Goal: Task Accomplishment & Management: Complete application form

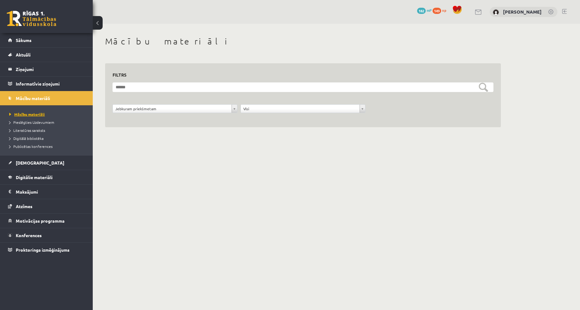
click at [35, 112] on span "Mācību materiāli" at bounding box center [27, 114] width 36 height 5
click at [164, 113] on div "Jebkuram priekšmetam" at bounding box center [174, 108] width 125 height 9
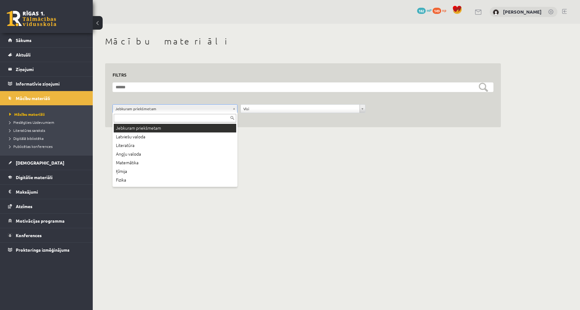
click at [236, 123] on div "Jebkuram priekšmetam Latviešu valoda Literatūra Angļu valoda Matemātika Ķīmija …" at bounding box center [174, 150] width 125 height 74
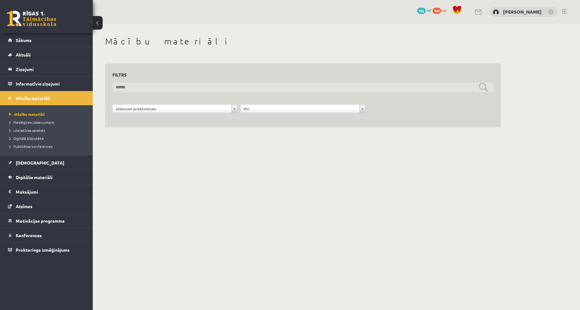
click at [417, 89] on input "text" at bounding box center [302, 88] width 381 height 10
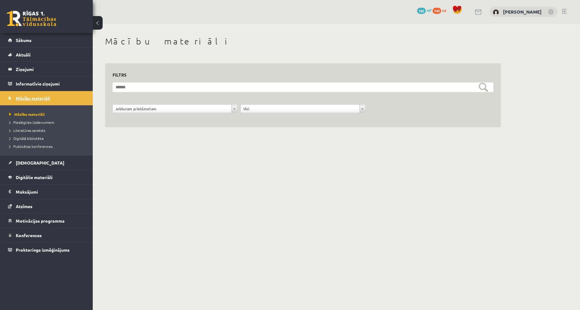
click at [33, 100] on span "Mācību materiāli" at bounding box center [33, 98] width 34 height 6
click at [33, 99] on span "Mācību materiāli" at bounding box center [33, 98] width 34 height 6
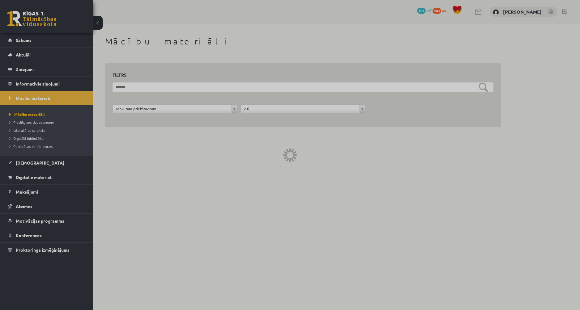
click at [33, 99] on div at bounding box center [290, 155] width 580 height 310
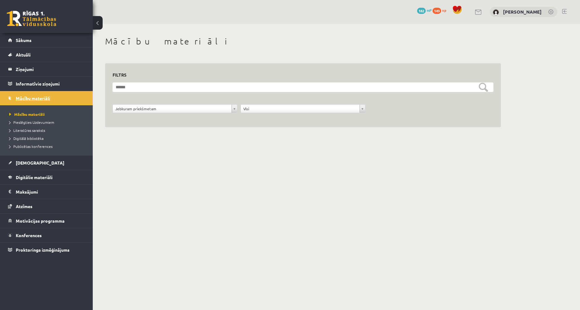
click at [34, 98] on span "Mācību materiāli" at bounding box center [33, 98] width 34 height 6
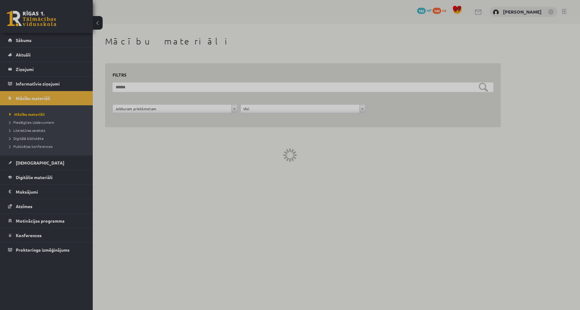
click at [34, 98] on div at bounding box center [290, 155] width 580 height 310
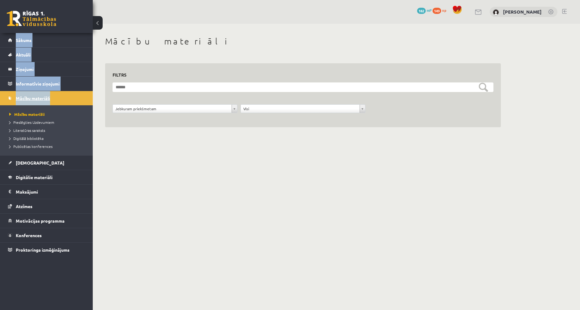
click at [34, 97] on span "Mācību materiāli" at bounding box center [33, 98] width 34 height 6
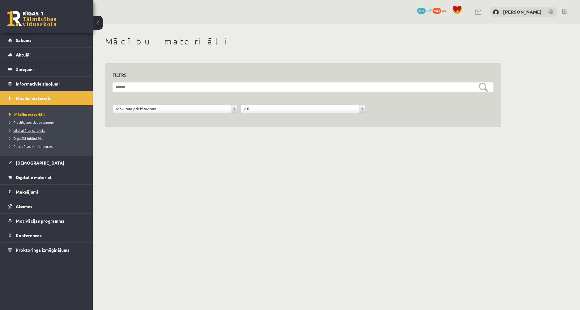
click at [30, 130] on span "Literatūras saraksts" at bounding box center [27, 130] width 36 height 5
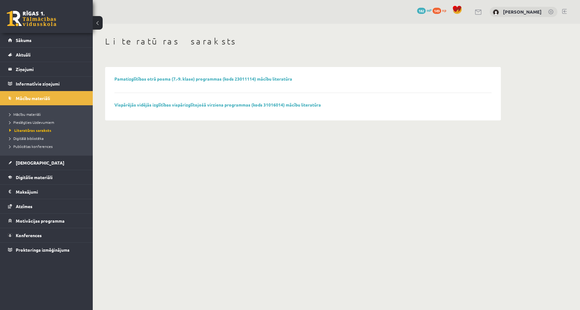
click at [31, 142] on li "Digitālā bibliotēka" at bounding box center [47, 138] width 77 height 8
click at [33, 138] on span "Digitālā bibliotēka" at bounding box center [28, 138] width 39 height 5
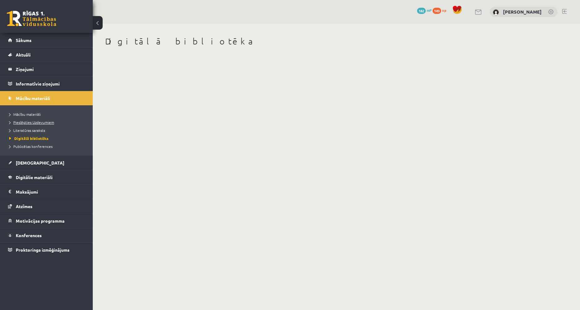
click at [38, 123] on span "Pieslēgties Uzdevumiem" at bounding box center [31, 122] width 45 height 5
click at [32, 147] on span "Publicētas konferences" at bounding box center [30, 146] width 43 height 5
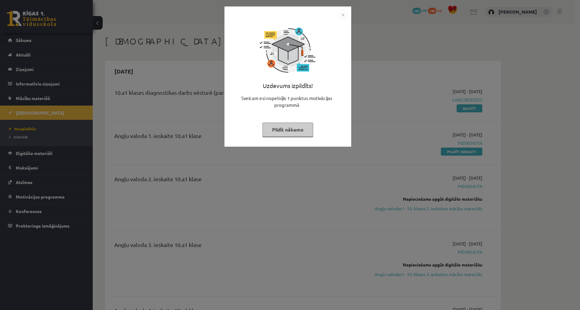
click at [294, 129] on button "Pildīt nākamo" at bounding box center [287, 130] width 51 height 14
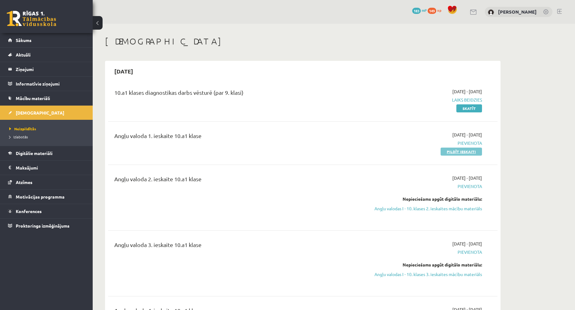
click at [456, 151] on link "Pildīt ieskaiti" at bounding box center [461, 152] width 41 height 8
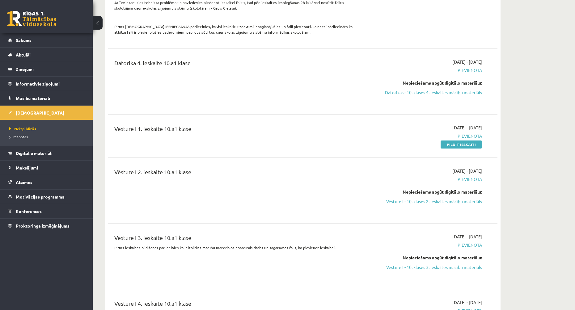
scroll to position [742, 0]
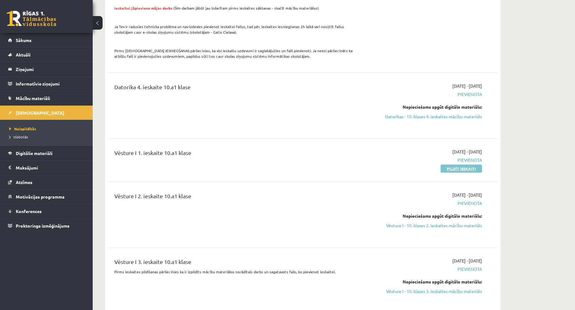
click at [458, 170] on link "Pildīt ieskaiti" at bounding box center [461, 169] width 41 height 8
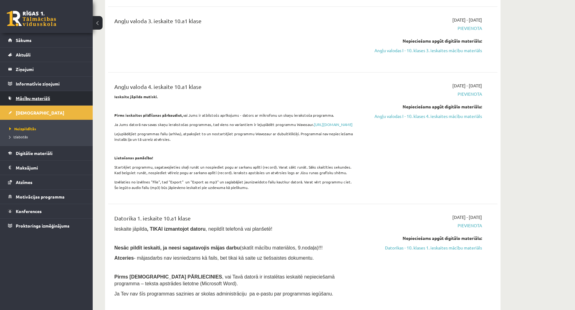
scroll to position [216, 0]
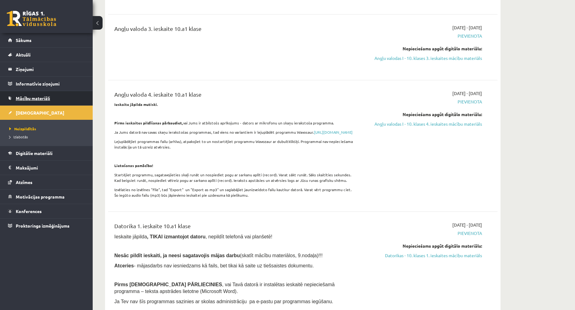
click at [28, 98] on span "Mācību materiāli" at bounding box center [33, 98] width 34 height 6
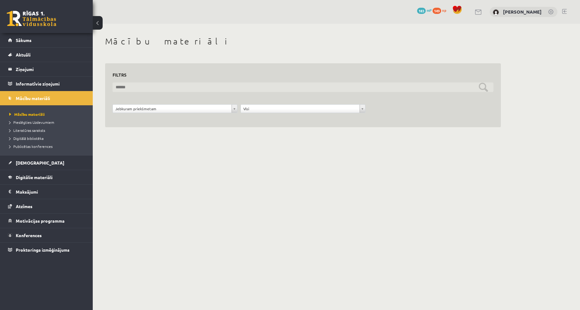
click at [159, 87] on input "text" at bounding box center [302, 88] width 381 height 10
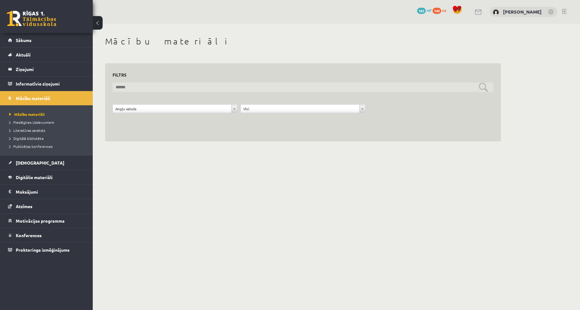
click at [411, 87] on input "text" at bounding box center [302, 88] width 381 height 10
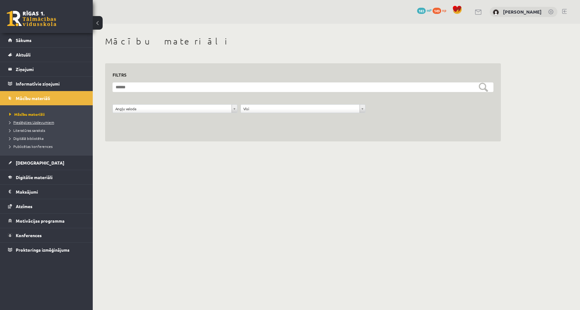
click at [41, 122] on span "Pieslēgties Uzdevumiem" at bounding box center [31, 122] width 45 height 5
click at [33, 113] on span "Mācību materiāli" at bounding box center [25, 114] width 32 height 5
click at [38, 93] on link "Mācību materiāli" at bounding box center [46, 98] width 77 height 14
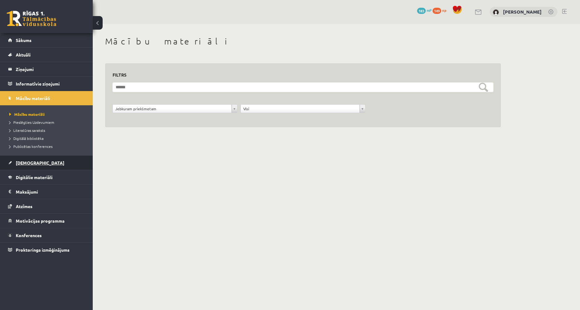
click at [30, 161] on span "[DEMOGRAPHIC_DATA]" at bounding box center [40, 163] width 49 height 6
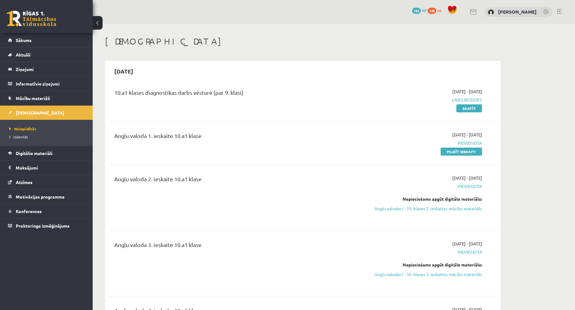
click at [471, 99] on span "Laiks beidzies" at bounding box center [424, 100] width 116 height 6
click at [42, 154] on span "Digitālie materiāli" at bounding box center [34, 153] width 37 height 6
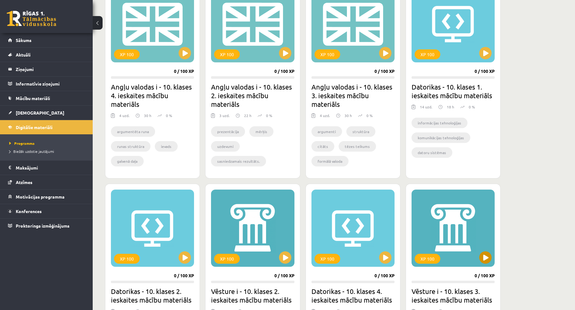
scroll to position [185, 0]
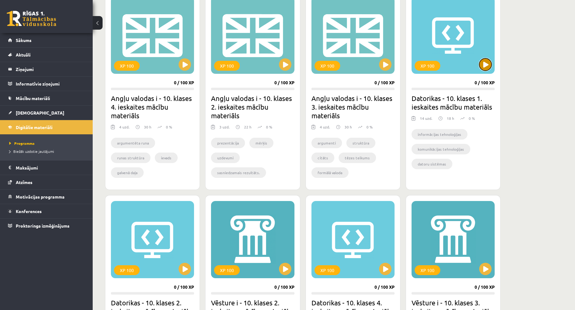
click at [484, 68] on button at bounding box center [485, 64] width 12 height 12
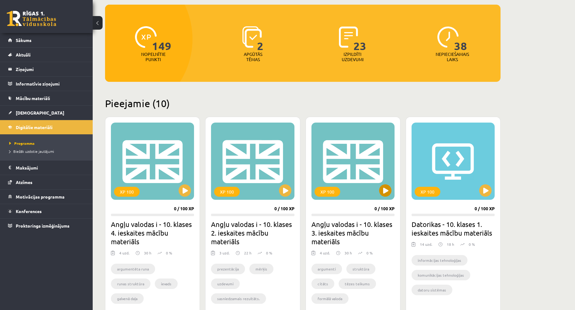
scroll to position [62, 0]
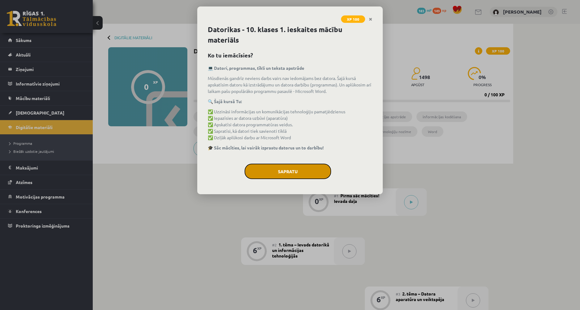
click at [294, 164] on button "Sapratu" at bounding box center [287, 171] width 87 height 15
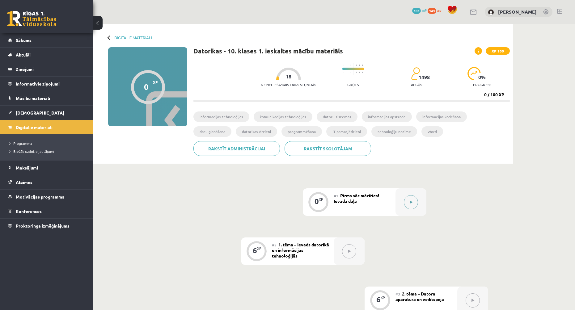
click at [411, 201] on icon at bounding box center [411, 203] width 3 height 4
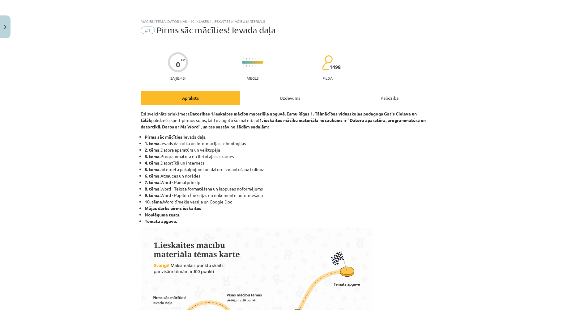
click at [280, 99] on div "Uzdevums" at bounding box center [290, 98] width 100 height 14
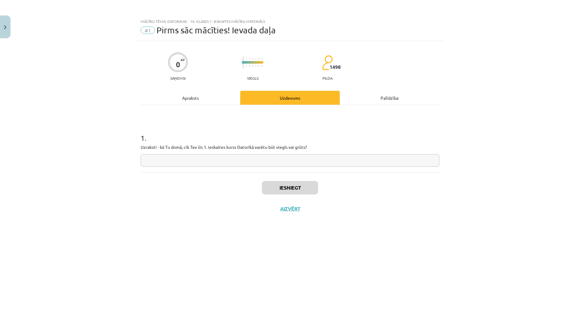
click at [236, 160] on input "text" at bounding box center [290, 160] width 299 height 13
drag, startPoint x: 216, startPoint y: 161, endPoint x: 217, endPoint y: 165, distance: 4.1
click at [217, 161] on input "**********" at bounding box center [290, 160] width 299 height 13
click at [218, 161] on input "**********" at bounding box center [290, 160] width 299 height 13
click at [174, 162] on input "**********" at bounding box center [290, 160] width 299 height 13
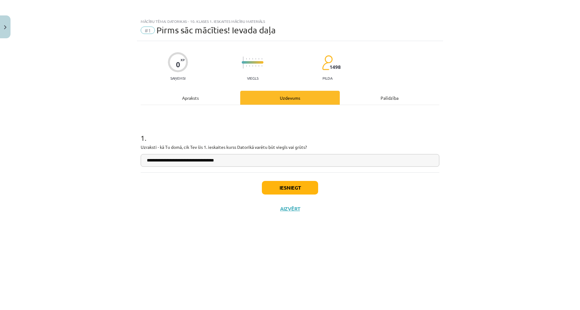
type input "**********"
click at [289, 179] on div "Iesniegt Aizvērt" at bounding box center [290, 193] width 299 height 43
click at [289, 189] on button "Iesniegt" at bounding box center [290, 188] width 56 height 14
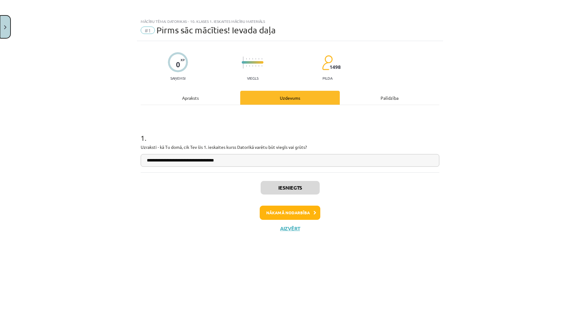
click at [5, 25] on img "Close" at bounding box center [5, 27] width 2 height 4
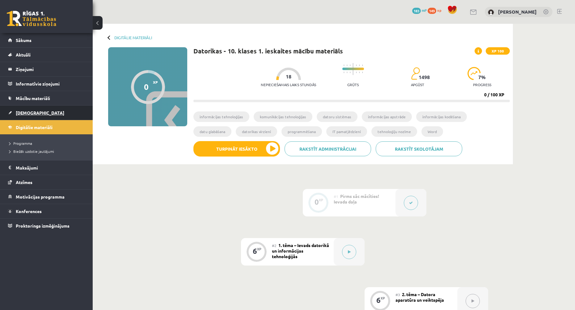
drag, startPoint x: 24, startPoint y: 115, endPoint x: 20, endPoint y: 111, distance: 5.7
click at [20, 111] on span "[DEMOGRAPHIC_DATA]" at bounding box center [40, 113] width 49 height 6
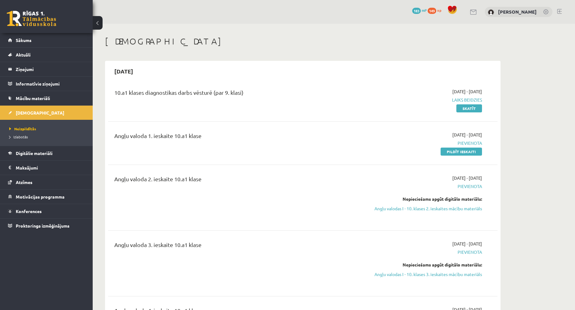
drag, startPoint x: 455, startPoint y: 101, endPoint x: 514, endPoint y: 100, distance: 58.7
click at [413, 107] on div "2025-09-03 - 2025-09-30 Laiks beidzies Skatīt" at bounding box center [424, 99] width 126 height 23
click at [471, 110] on link "Skatīt" at bounding box center [469, 108] width 26 height 8
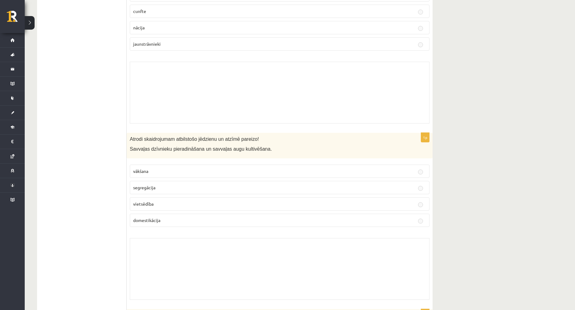
scroll to position [2410, 0]
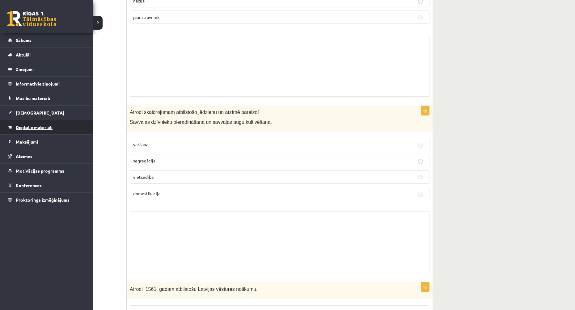
click at [36, 129] on span "Digitālie materiāli" at bounding box center [34, 128] width 37 height 6
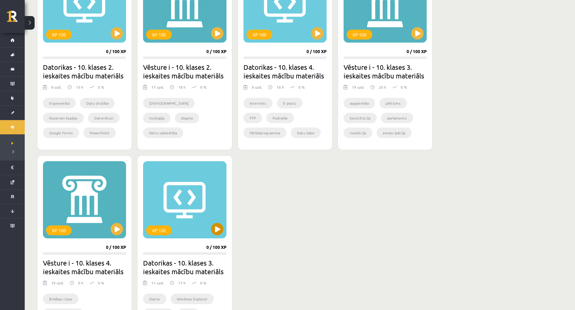
scroll to position [456, 0]
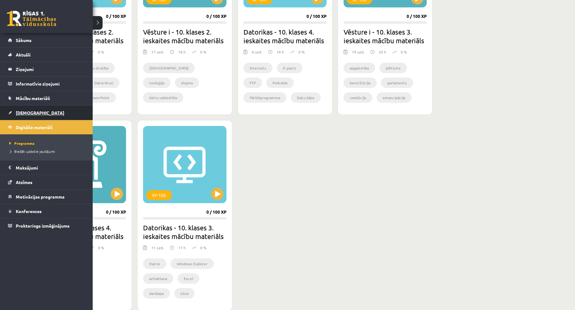
click at [25, 112] on span "[DEMOGRAPHIC_DATA]" at bounding box center [40, 113] width 49 height 6
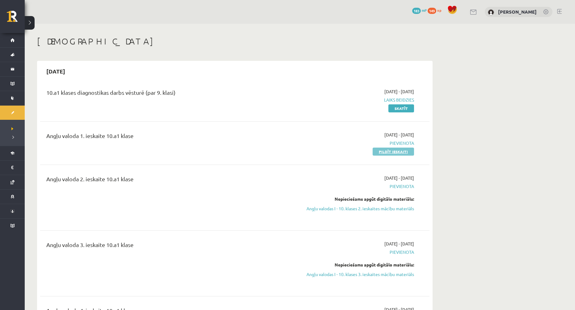
click at [400, 153] on link "Pildīt ieskaiti" at bounding box center [393, 152] width 41 height 8
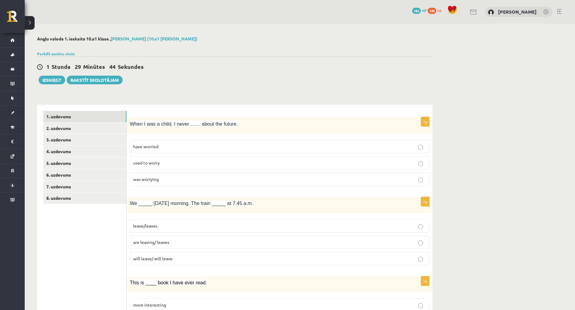
click at [166, 163] on p "used to worry" at bounding box center [279, 163] width 293 height 6
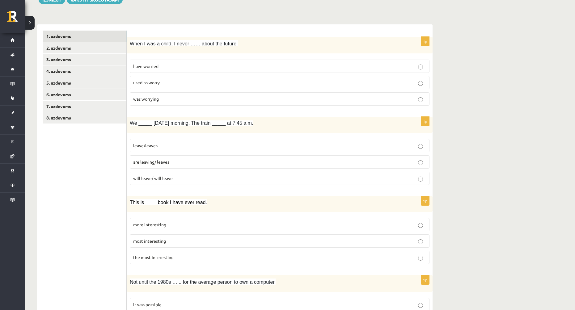
scroll to position [93, 0]
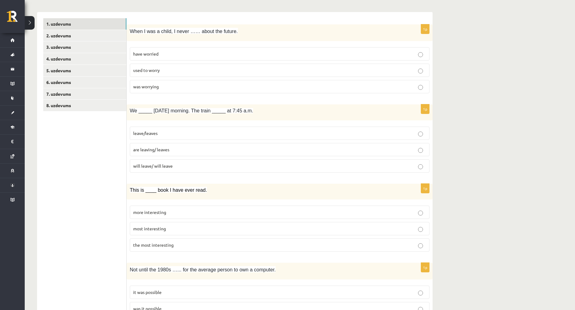
click at [165, 149] on span "are leaving/ leaves" at bounding box center [151, 150] width 36 height 6
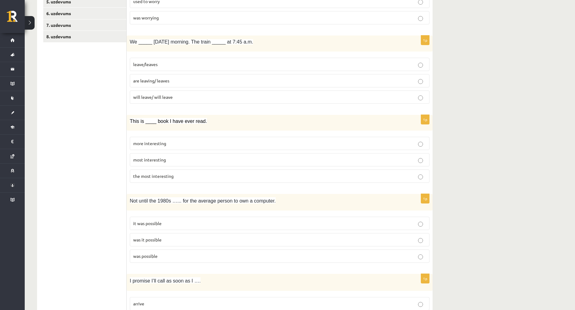
scroll to position [185, 0]
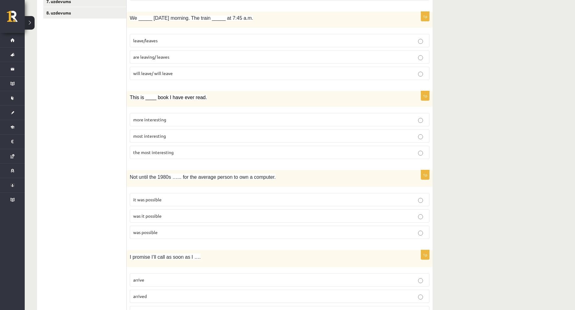
click at [165, 137] on span "most interesting" at bounding box center [149, 136] width 33 height 6
click at [173, 156] on p "the most interesting" at bounding box center [279, 152] width 293 height 6
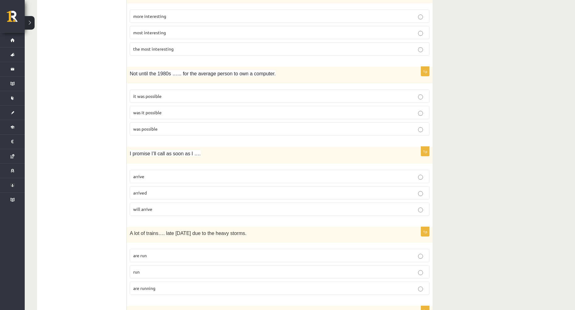
scroll to position [278, 0]
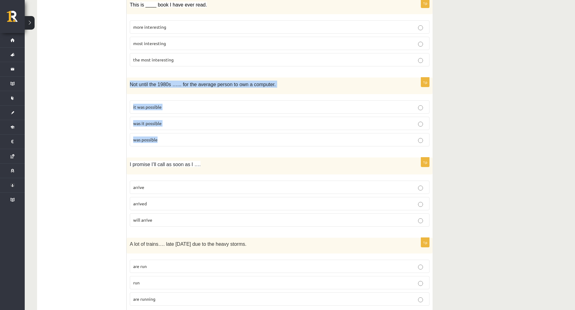
drag, startPoint x: 136, startPoint y: 85, endPoint x: 285, endPoint y: 142, distance: 159.0
click at [285, 142] on div "1p Not until the 1980s …... for the average person to own a computer. it was po…" at bounding box center [280, 115] width 306 height 74
copy div "Not until the 1980s …... for the average person to own a computer. it was possi…"
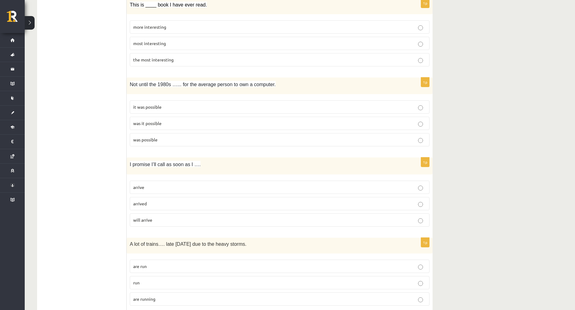
click at [153, 126] on span "was it possible" at bounding box center [147, 124] width 28 height 6
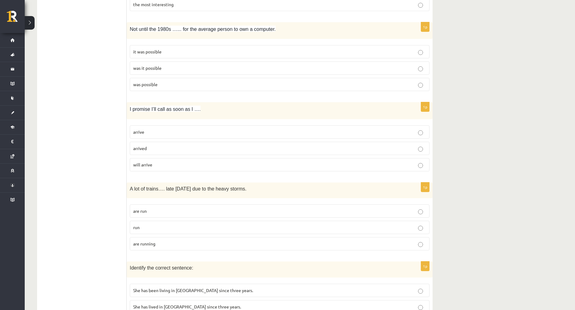
scroll to position [371, 0]
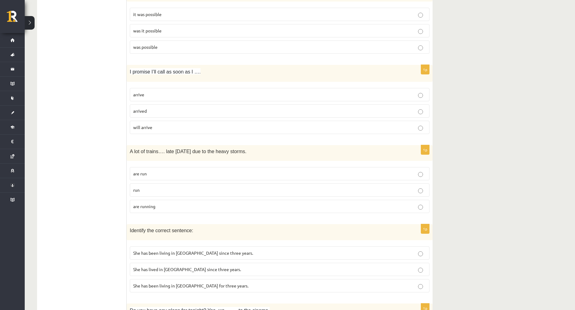
click at [157, 94] on p "arrive" at bounding box center [279, 94] width 293 height 6
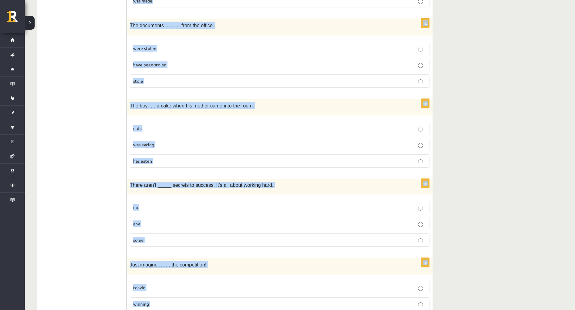
scroll to position [1415, 0]
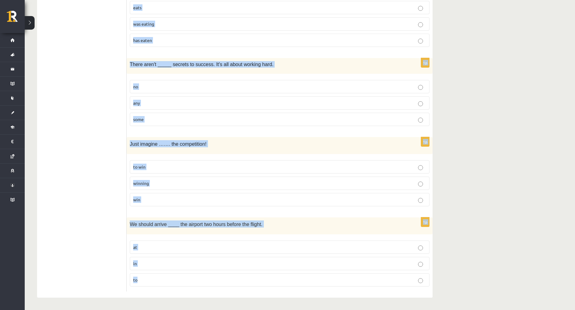
drag, startPoint x: 137, startPoint y: 119, endPoint x: 346, endPoint y: 279, distance: 263.2
copy form "L ips do sitame…. cons adipi eli se doe tempo incidi. utl etd mag ali enimadm 6…"
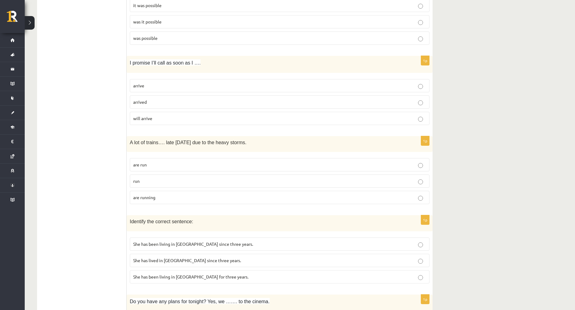
scroll to position [426, 0]
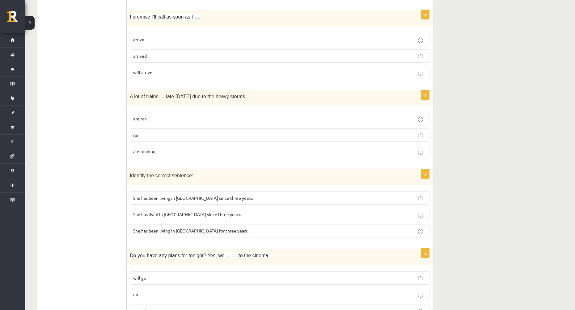
click at [168, 155] on p "are running" at bounding box center [279, 151] width 293 height 6
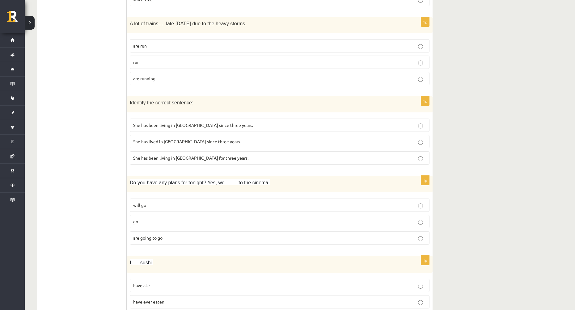
scroll to position [519, 0]
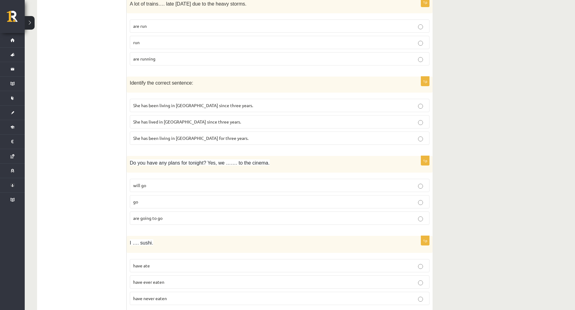
click at [211, 141] on span "She has been living in [GEOGRAPHIC_DATA] for three years." at bounding box center [190, 138] width 115 height 6
click at [166, 213] on label "are going to go" at bounding box center [280, 218] width 300 height 13
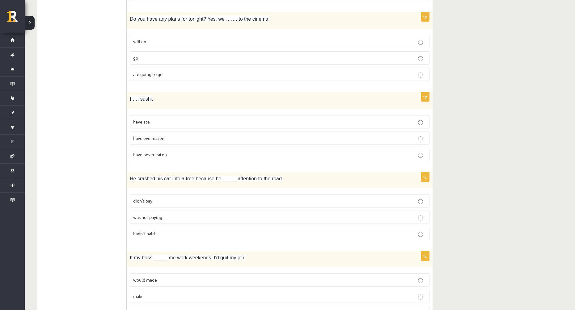
scroll to position [673, 0]
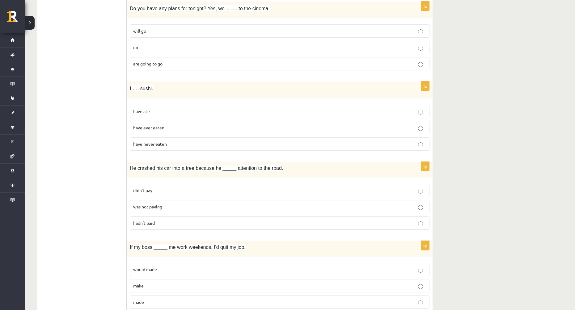
click at [168, 127] on p "have ever eaten" at bounding box center [279, 128] width 293 height 6
click at [190, 143] on p "have never eaten" at bounding box center [279, 144] width 293 height 6
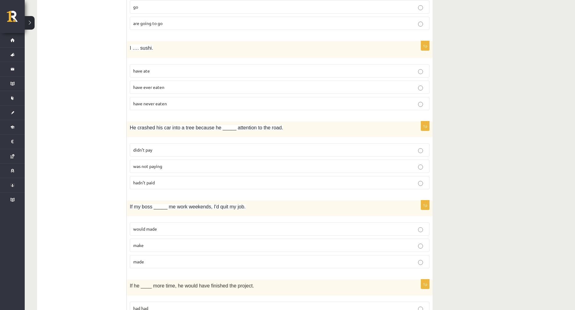
scroll to position [735, 0]
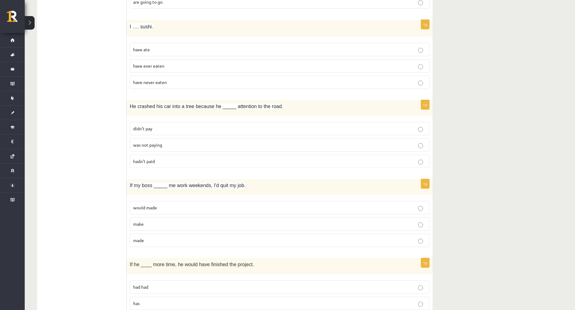
click at [184, 131] on p "didn’t pay" at bounding box center [279, 128] width 293 height 6
click at [174, 160] on p "hadn’t paid" at bounding box center [279, 161] width 293 height 6
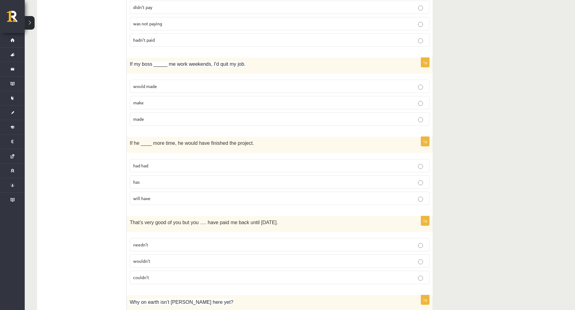
scroll to position [858, 0]
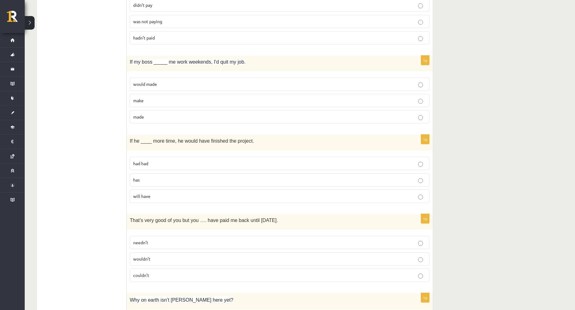
click at [164, 105] on label "make" at bounding box center [280, 100] width 300 height 13
click at [176, 163] on p "had had" at bounding box center [279, 163] width 293 height 6
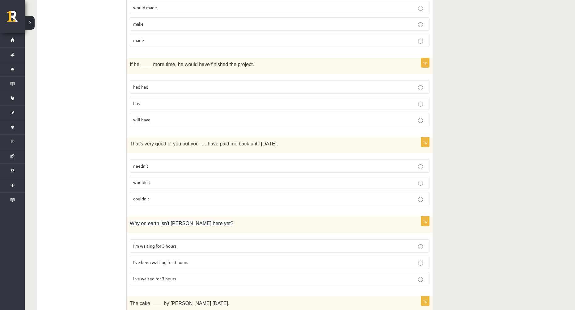
scroll to position [951, 0]
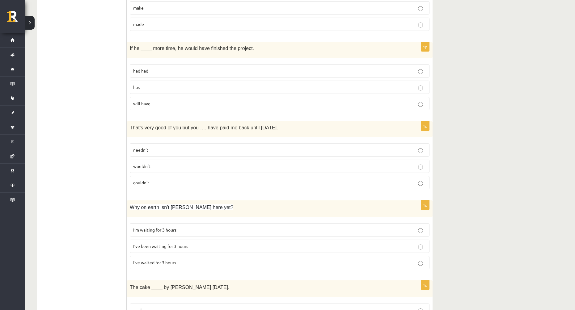
click at [160, 152] on p "needn’t" at bounding box center [279, 150] width 293 height 6
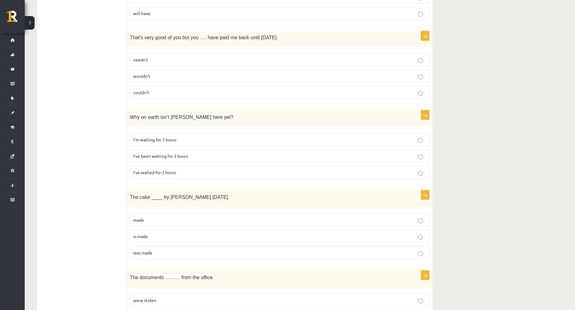
scroll to position [1044, 0]
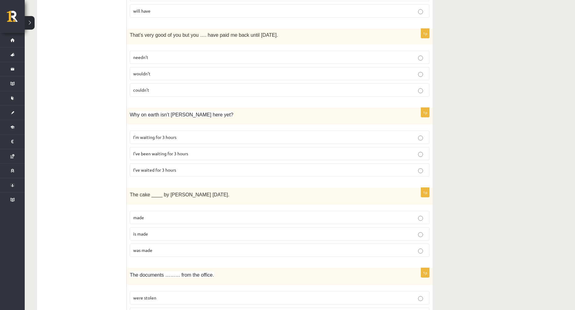
click at [192, 138] on p "I’m waiting for 3 hours" at bounding box center [279, 137] width 293 height 6
click at [189, 153] on p "I’ve been waiting for 3 hours" at bounding box center [279, 153] width 293 height 6
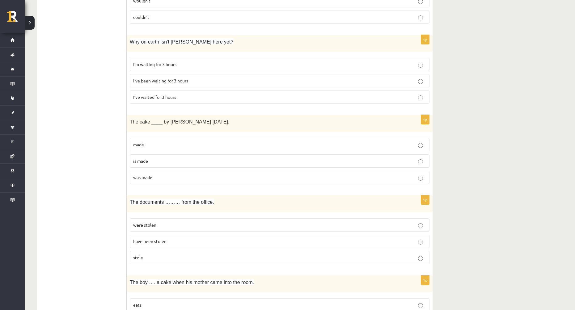
scroll to position [1137, 0]
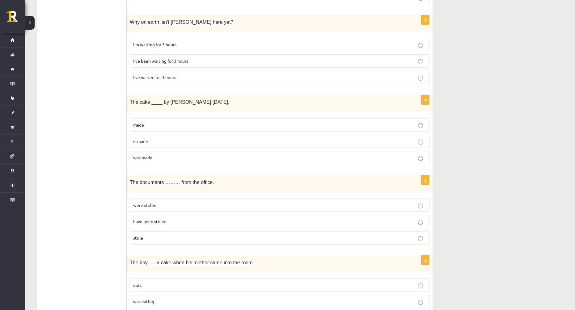
click at [176, 143] on p "is made" at bounding box center [279, 141] width 293 height 6
click at [193, 127] on p "made" at bounding box center [279, 125] width 293 height 6
click at [192, 146] on label "is made" at bounding box center [280, 141] width 300 height 13
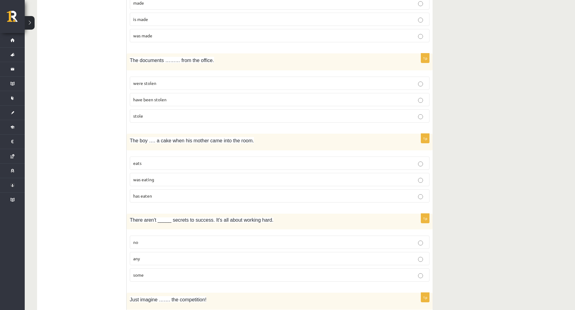
scroll to position [1260, 0]
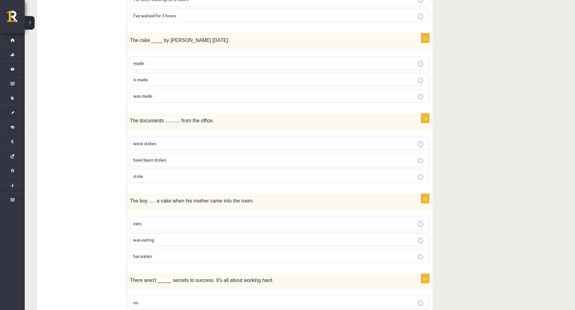
click at [183, 95] on p "was made" at bounding box center [279, 96] width 293 height 6
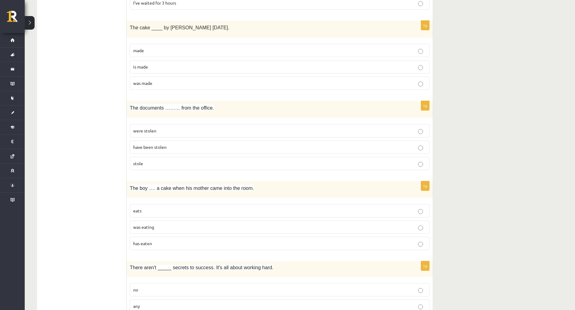
scroll to position [1198, 0]
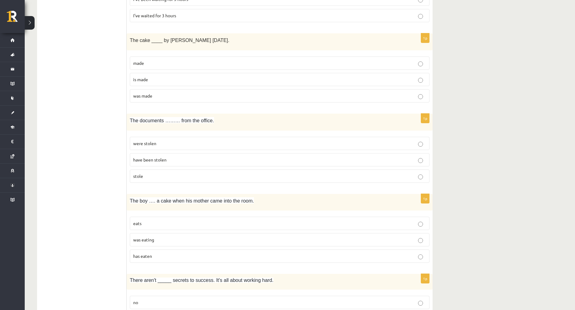
click at [190, 82] on p "is made" at bounding box center [279, 79] width 293 height 6
click at [182, 97] on p "was made" at bounding box center [279, 96] width 293 height 6
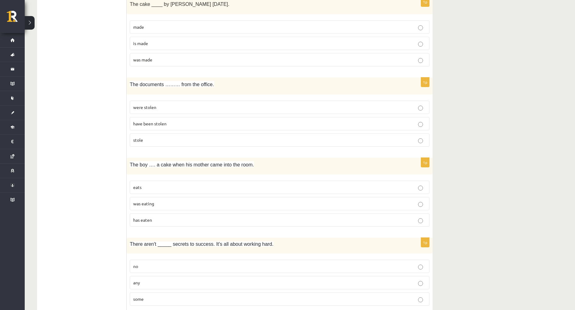
scroll to position [1260, 0]
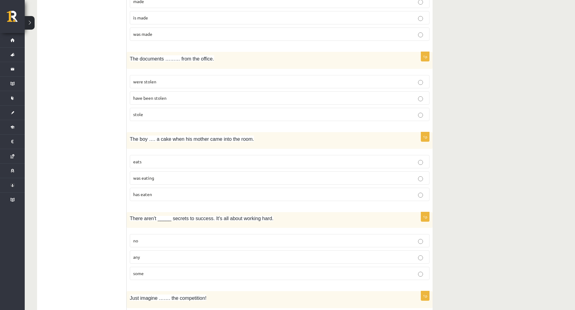
click at [177, 83] on p "were stolen" at bounding box center [279, 81] width 293 height 6
click at [171, 99] on p "have been stolen" at bounding box center [279, 98] width 293 height 6
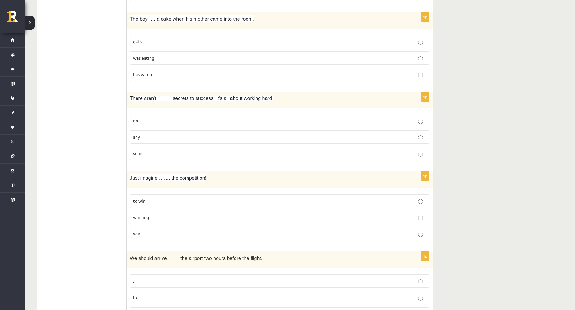
scroll to position [1384, 0]
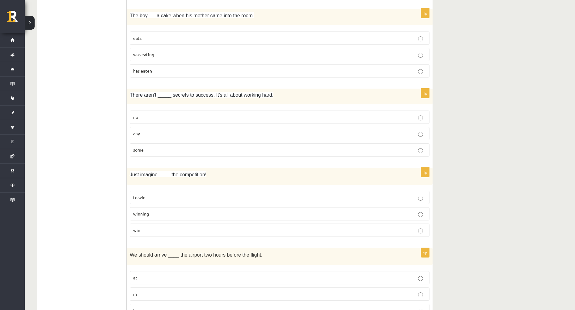
click at [178, 56] on p "was eating" at bounding box center [279, 54] width 293 height 6
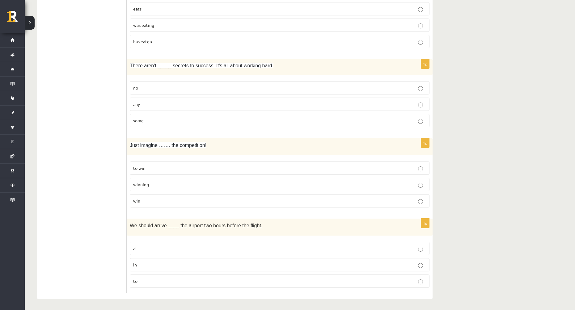
scroll to position [1415, 0]
click at [179, 106] on p "any" at bounding box center [279, 103] width 293 height 6
click at [177, 172] on label "to win" at bounding box center [280, 166] width 300 height 13
click at [168, 247] on p "at" at bounding box center [279, 247] width 293 height 6
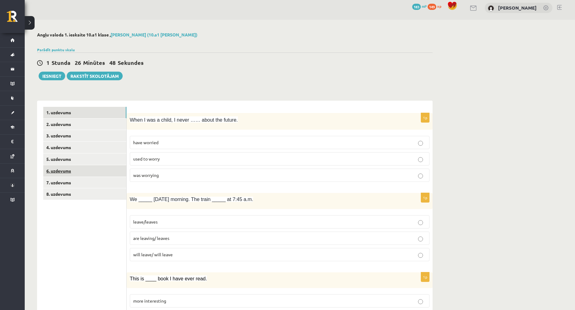
scroll to position [0, 0]
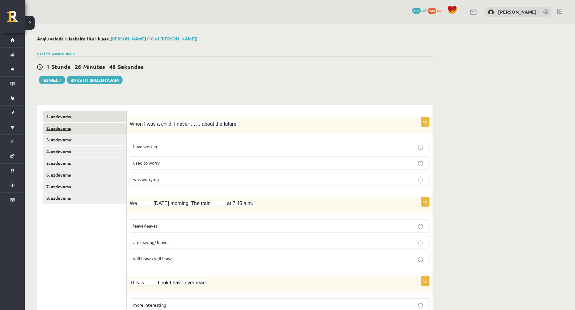
click at [59, 129] on link "2. uzdevums" at bounding box center [84, 128] width 83 height 11
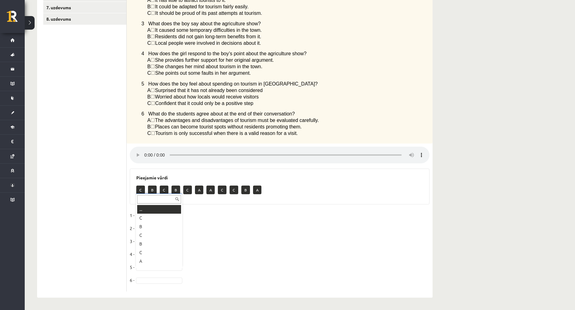
scroll to position [7, 0]
drag, startPoint x: 136, startPoint y: 156, endPoint x: 112, endPoint y: 152, distance: 24.4
click at [112, 152] on ul "1. uzdevums 2. uzdevums 3. uzdevums 4. uzdevums 5. uzdevums 6. uzdevums 7. uzde…" at bounding box center [84, 112] width 83 height 360
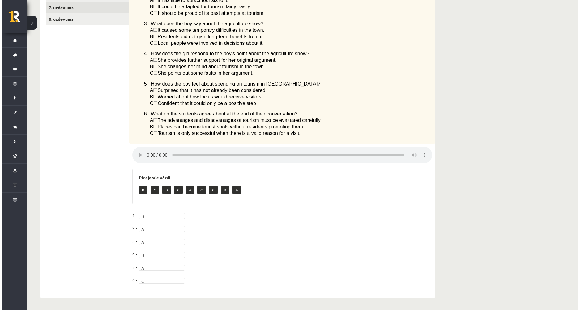
scroll to position [0, 0]
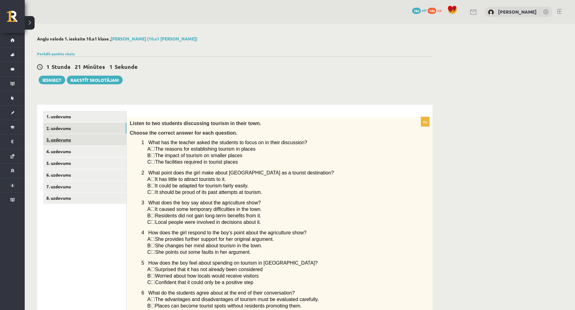
click at [57, 139] on link "3. uzdevums" at bounding box center [84, 139] width 83 height 11
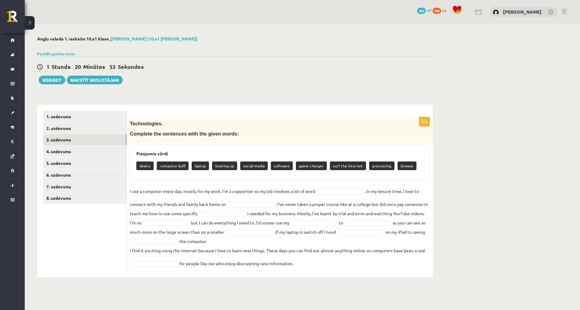
drag, startPoint x: 136, startPoint y: 153, endPoint x: 363, endPoint y: 277, distance: 258.9
click at [363, 277] on div "10p Technologies. Complete the sentences with the given words: Pieejamie vārdi …" at bounding box center [280, 191] width 306 height 173
copy div "Loremipsu dolor sitame consecte adip elitse doeiusm te incidi utlab etdolore ma…"
click at [200, 144] on div "Technologies. Complete the sentences with the given words:" at bounding box center [280, 130] width 306 height 27
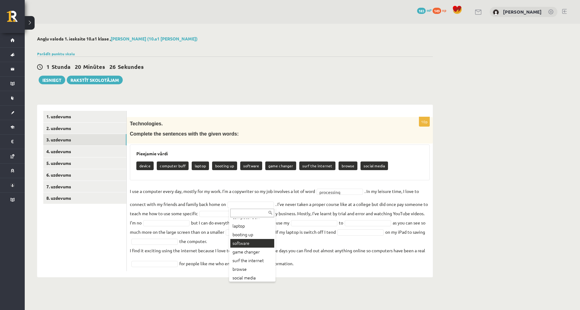
scroll to position [25, 0]
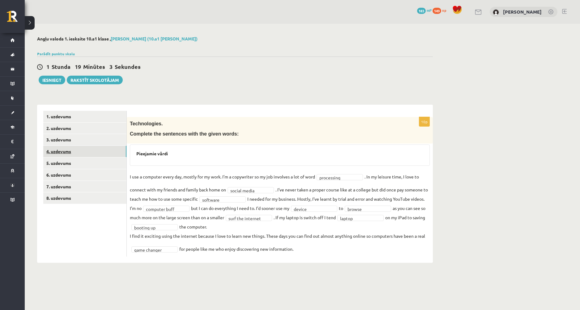
click at [61, 151] on link "4. uzdevums" at bounding box center [84, 151] width 83 height 11
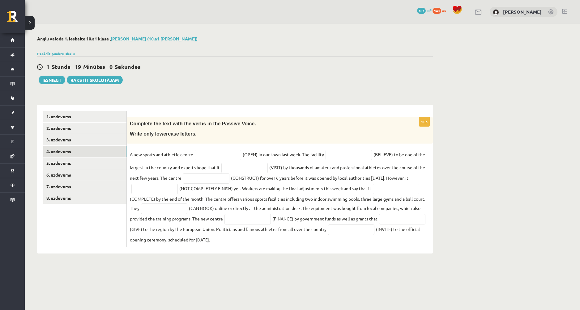
drag, startPoint x: 130, startPoint y: 154, endPoint x: 403, endPoint y: 252, distance: 289.9
click at [403, 252] on div "10p Complete the text with the verbs in the Passive Voice. Write only lowercase…" at bounding box center [280, 179] width 306 height 149
copy fieldset "A new sports and athletic centre (OPEN) in our town last week. The facility (BE…"
click at [206, 155] on input "text" at bounding box center [218, 155] width 46 height 11
paste input "**********"
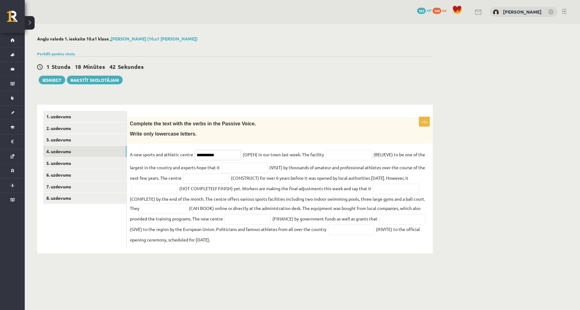
type input "**********"
click at [334, 152] on input "text" at bounding box center [348, 155] width 46 height 11
paste input "**********"
type input "**********"
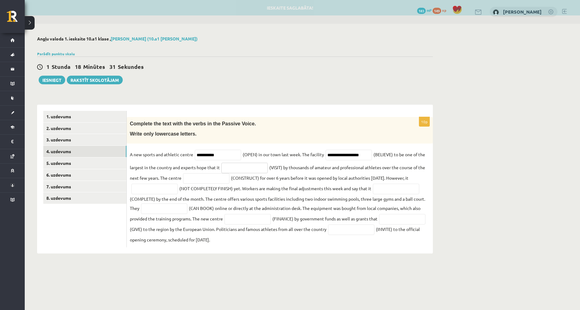
click at [236, 169] on input "text" at bounding box center [244, 168] width 46 height 11
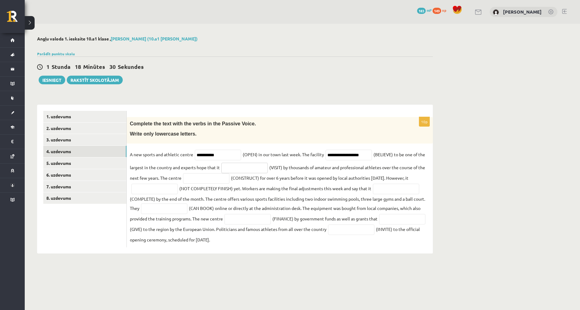
paste input "**********"
type input "*"
drag, startPoint x: 215, startPoint y: 154, endPoint x: 173, endPoint y: 155, distance: 42.3
click at [178, 155] on fieldset "**********" at bounding box center [280, 197] width 300 height 95
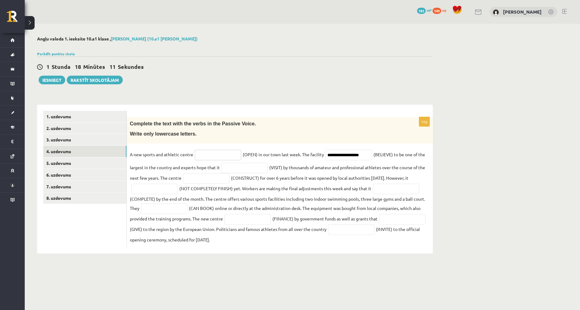
click at [219, 158] on input "text" at bounding box center [218, 155] width 46 height 11
paste input "**********"
type input "**********"
drag, startPoint x: 371, startPoint y: 156, endPoint x: 306, endPoint y: 160, distance: 65.7
click at [311, 159] on fieldset "**********" at bounding box center [280, 197] width 300 height 95
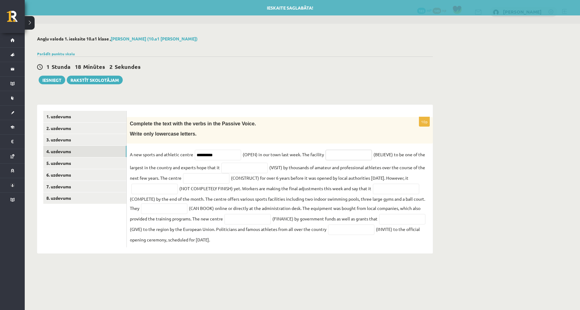
click at [332, 158] on input "text" at bounding box center [348, 155] width 46 height 11
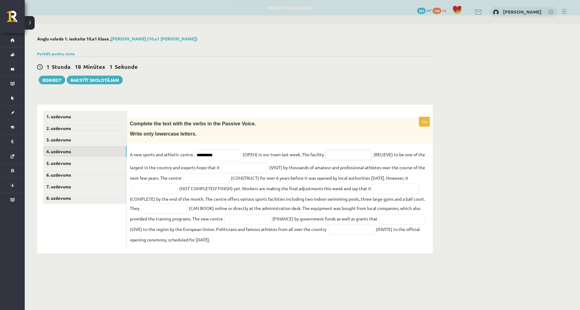
paste input "**********"
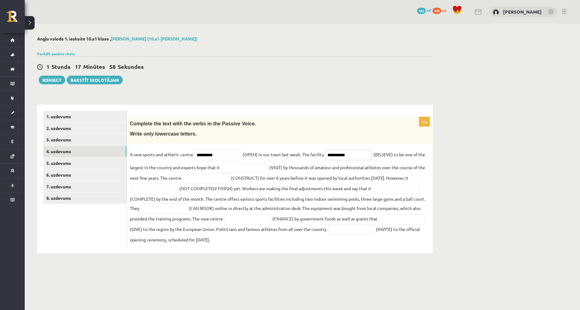
type input "**********"
click at [243, 172] on input "text" at bounding box center [244, 168] width 46 height 11
paste input "**********"
click at [224, 170] on input "**********" at bounding box center [244, 168] width 46 height 11
type input "**********"
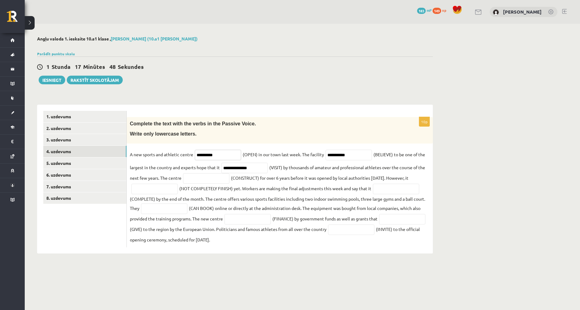
click at [197, 155] on input "**********" at bounding box center [218, 155] width 46 height 11
click at [328, 156] on input "**********" at bounding box center [348, 155] width 46 height 11
click at [204, 179] on input "text" at bounding box center [206, 178] width 46 height 11
paste input "**********"
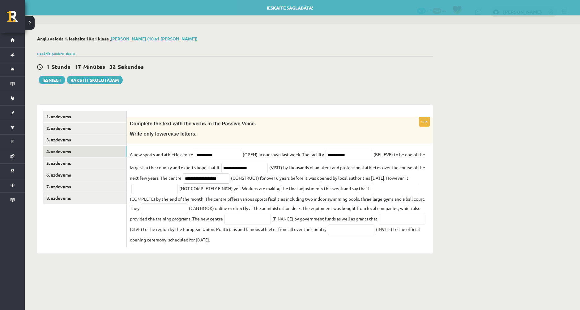
click at [193, 180] on input "**********" at bounding box center [206, 178] width 46 height 11
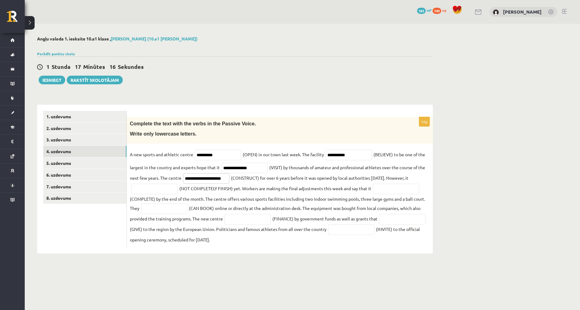
click at [198, 180] on input "**********" at bounding box center [206, 178] width 46 height 11
type input "**********"
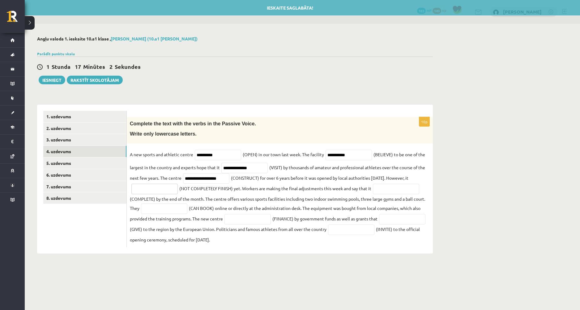
click at [154, 188] on input "text" at bounding box center [154, 189] width 46 height 11
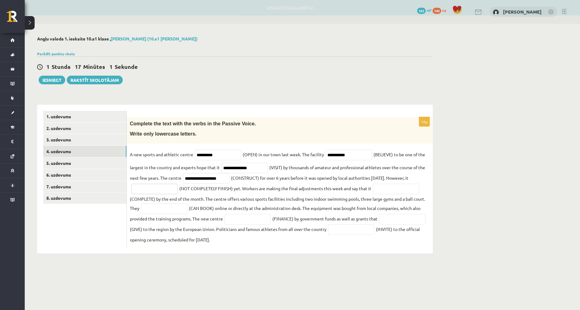
paste input "**********"
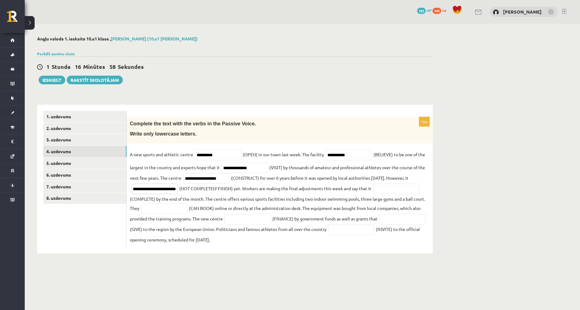
type input "**********"
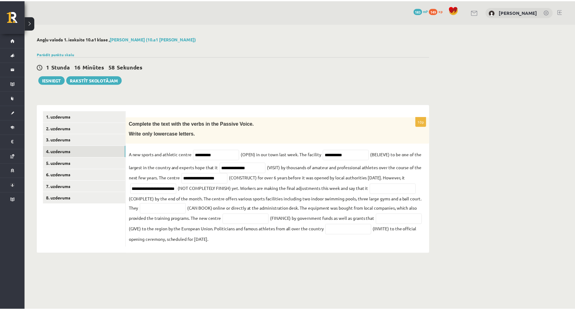
scroll to position [0, 0]
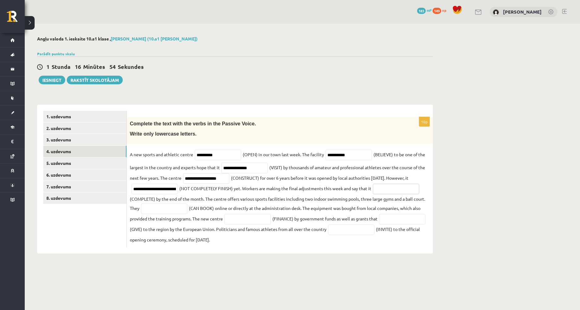
click at [417, 194] on input "text" at bounding box center [396, 189] width 46 height 11
paste input "*********"
type input "*********"
click at [170, 213] on input "text" at bounding box center [164, 209] width 46 height 11
paste input "**********"
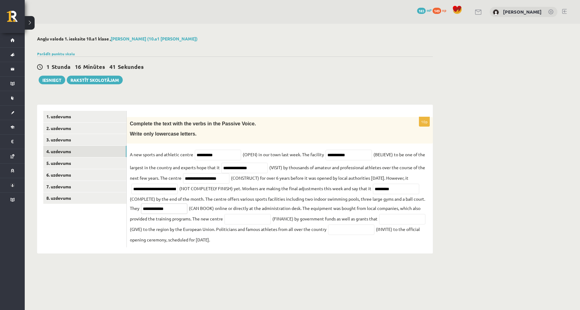
type input "**********"
click at [249, 224] on input "text" at bounding box center [247, 219] width 46 height 11
paste input "**********"
click at [235, 221] on input "**********" at bounding box center [247, 219] width 46 height 11
type input "**********"
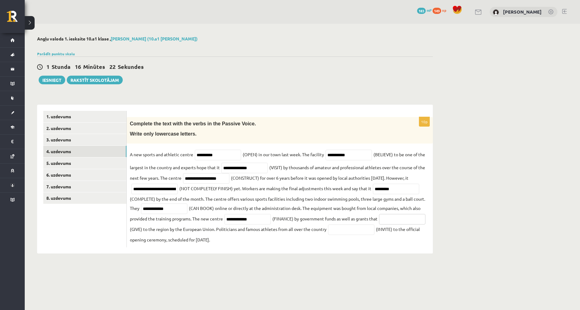
click at [379, 225] on input "text" at bounding box center [402, 219] width 46 height 11
paste input "**********"
click at [379, 225] on input "**********" at bounding box center [402, 219] width 46 height 11
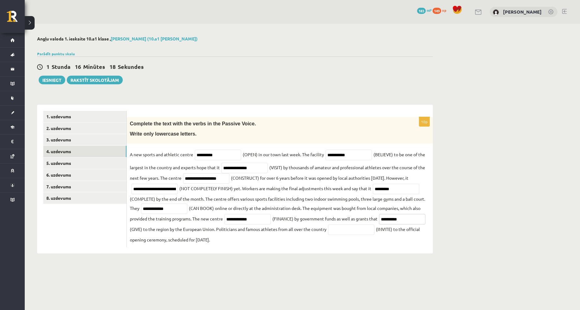
click at [379, 225] on input "**********" at bounding box center [402, 219] width 46 height 11
type input "*********"
click at [374, 231] on input "text" at bounding box center [351, 230] width 46 height 11
drag, startPoint x: 406, startPoint y: 232, endPoint x: 413, endPoint y: 234, distance: 7.8
click at [374, 232] on input "text" at bounding box center [351, 230] width 46 height 11
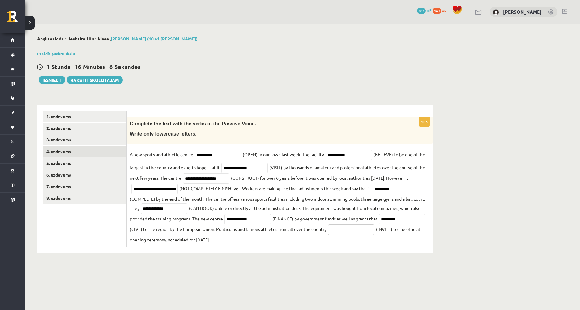
paste input "**********"
click at [374, 232] on input "**********" at bounding box center [351, 230] width 46 height 11
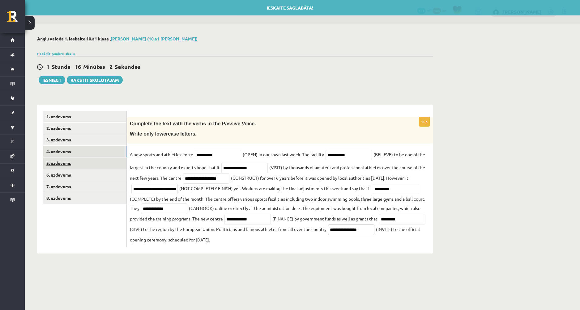
type input "**********"
click at [67, 163] on link "5. uzdevums" at bounding box center [84, 163] width 83 height 11
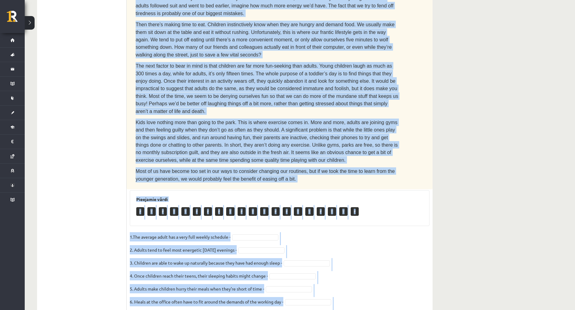
scroll to position [273, 0]
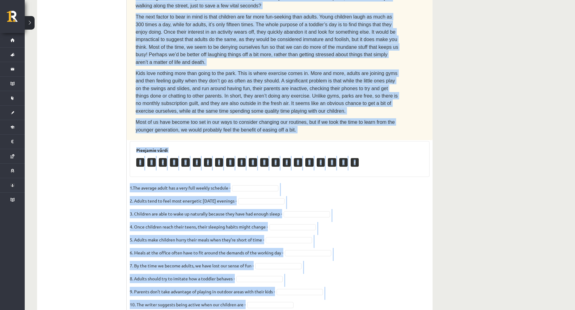
drag, startPoint x: 136, startPoint y: 64, endPoint x: 491, endPoint y: 311, distance: 432.5
copy div "Lor ipsumdo ‘sitam co’ adi e sedd eius temporin. Utl etdo, ma’a enimadm venia q…"
click at [485, 208] on div "Angļu valoda 1. ieskaite 10.a1 [PERSON_NAME] (10.a1 [PERSON_NAME]) Parādīt punk…" at bounding box center [300, 43] width 550 height 584
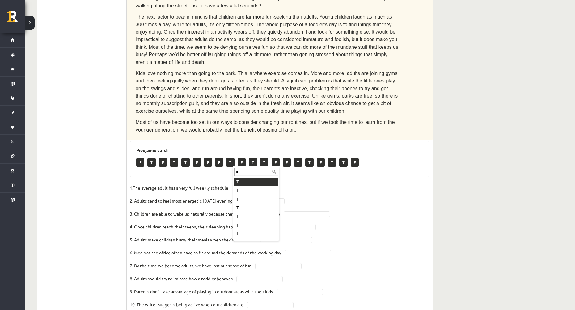
type input "*"
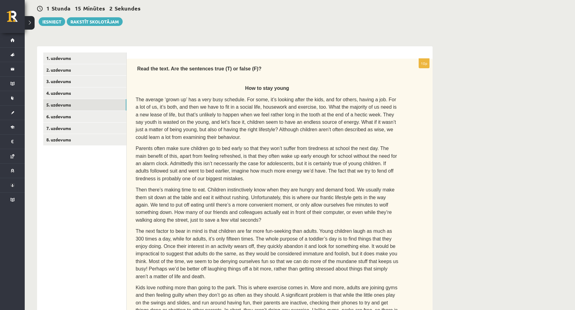
scroll to position [57, 0]
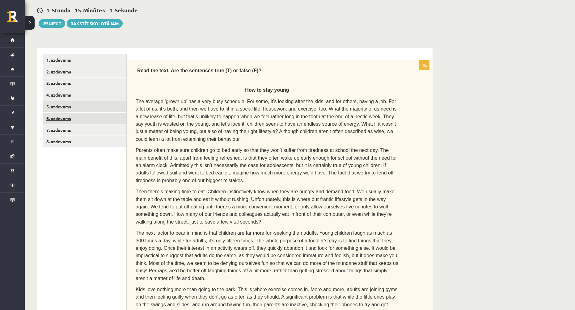
click at [52, 120] on link "6. uzdevums" at bounding box center [84, 118] width 83 height 11
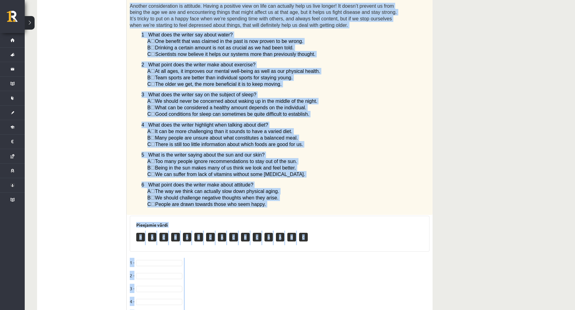
scroll to position [357, 0]
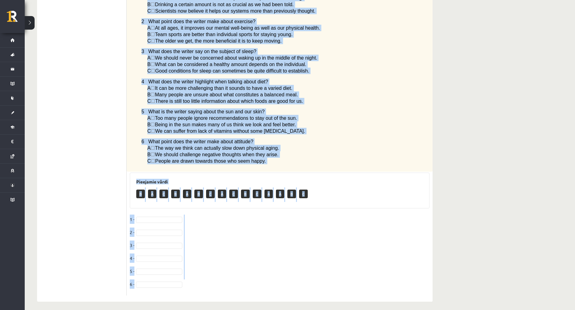
drag, startPoint x: 131, startPoint y: 21, endPoint x: 463, endPoint y: 311, distance: 440.9
copy div "Loremip dolor Sitametc ad eli’s doeiusmodt inci utlaboree dolor, ma ali en adm …"
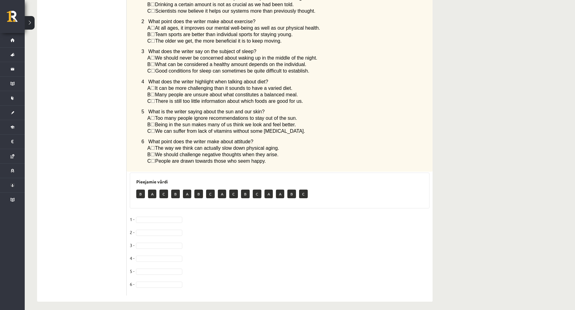
click at [144, 215] on fieldset "1 - 2 - 3 - 4 - 5 - 6 -" at bounding box center [280, 254] width 300 height 78
drag, startPoint x: 205, startPoint y: 258, endPoint x: 157, endPoint y: 257, distance: 47.9
drag, startPoint x: 146, startPoint y: 246, endPoint x: 152, endPoint y: 245, distance: 6.2
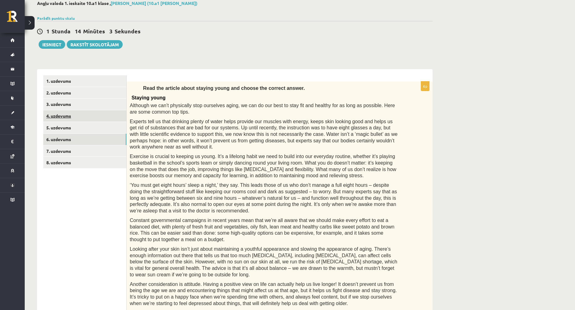
scroll to position [0, 0]
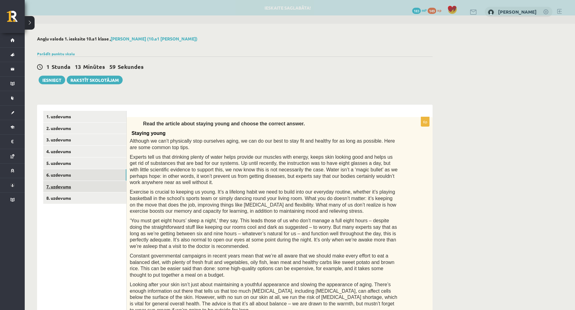
click at [65, 188] on link "7. uzdevums" at bounding box center [84, 186] width 83 height 11
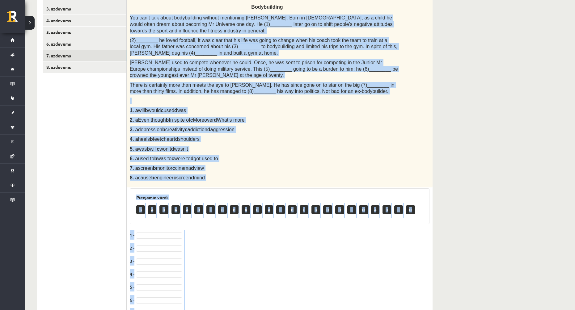
scroll to position [176, 0]
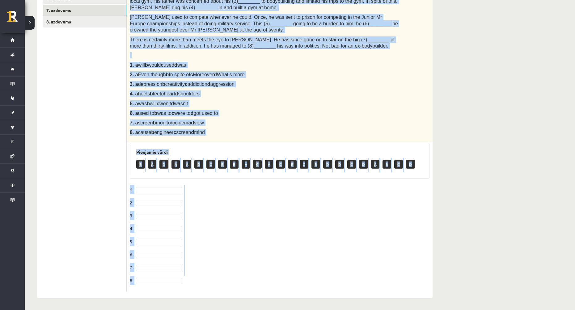
drag, startPoint x: 130, startPoint y: 147, endPoint x: 397, endPoint y: 309, distance: 311.7
click at [397, 310] on div "Angļu valoda 1. ieskaite 10.a1 [PERSON_NAME] (10.a1 [PERSON_NAME]) Parādīt punk…" at bounding box center [235, 78] width 420 height 463
copy div "Lor ips’d sita conse adipiscingel seddoei temporinci Utlabo Etdoloremagnaa. Eni…"
click at [364, 189] on fieldset "1 - 2 - 3 - 4 - 5 - 6 - 7 - 8 -" at bounding box center [280, 237] width 300 height 104
drag, startPoint x: 209, startPoint y: 192, endPoint x: 185, endPoint y: 188, distance: 24.3
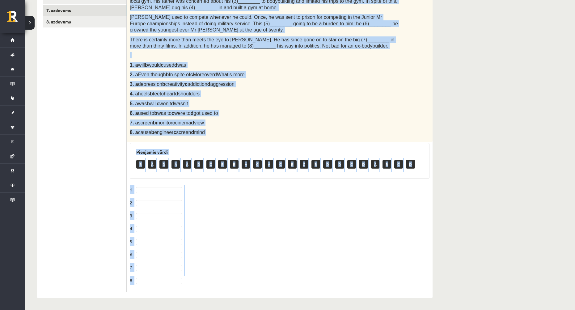
click at [208, 192] on fieldset "1 - 2 - 3 - 4 - 5 - 6 - 7 - 8 -" at bounding box center [280, 237] width 300 height 104
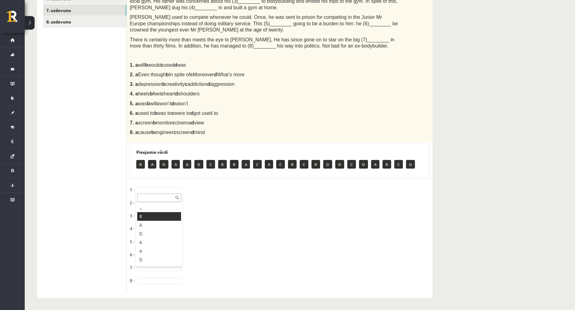
drag, startPoint x: 142, startPoint y: 214, endPoint x: 143, endPoint y: 211, distance: 4.0
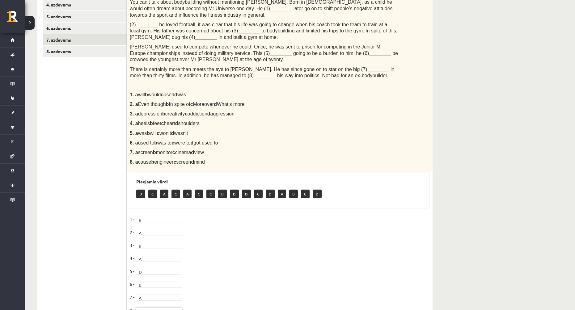
scroll to position [53, 0]
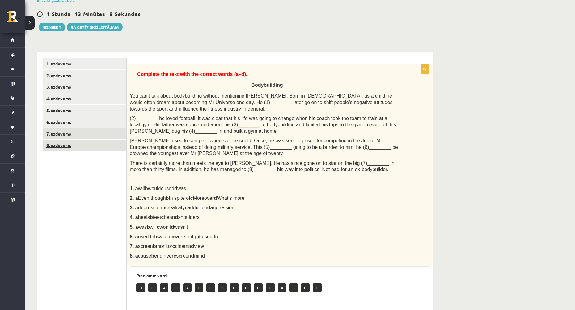
click at [54, 144] on link "8. uzdevums" at bounding box center [84, 145] width 83 height 11
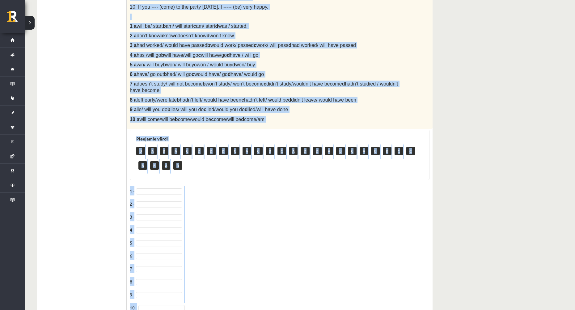
scroll to position [241, 0]
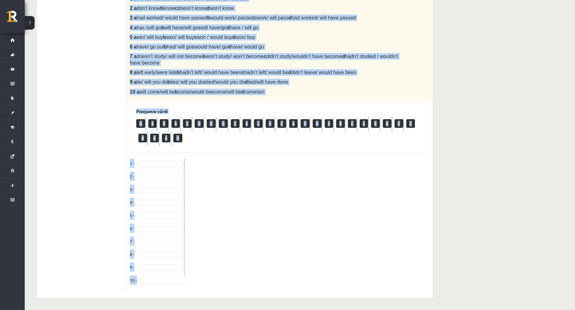
drag, startPoint x: 129, startPoint y: 122, endPoint x: 387, endPoint y: 311, distance: 320.1
copy div "Loremi dol sitamet cons ad elitse do Eiusmodtemp incididun. 4. Utla E ------- (…"
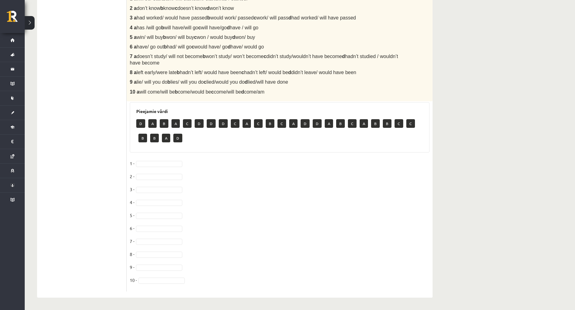
drag, startPoint x: 149, startPoint y: 163, endPoint x: 153, endPoint y: 164, distance: 4.0
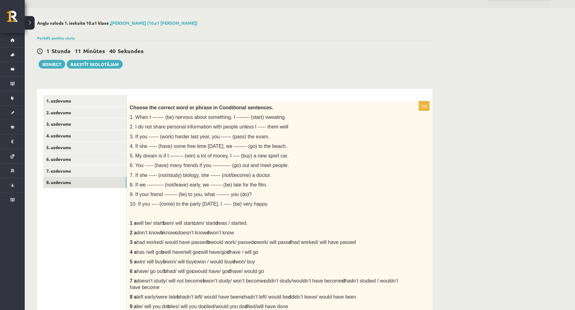
scroll to position [0, 0]
